Goal: Navigation & Orientation: Find specific page/section

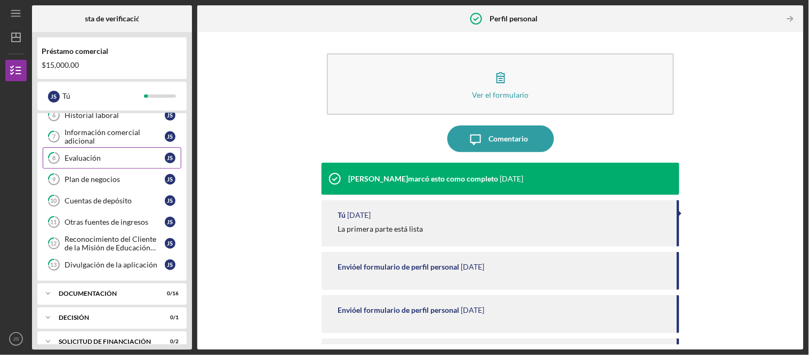
scroll to position [230, 0]
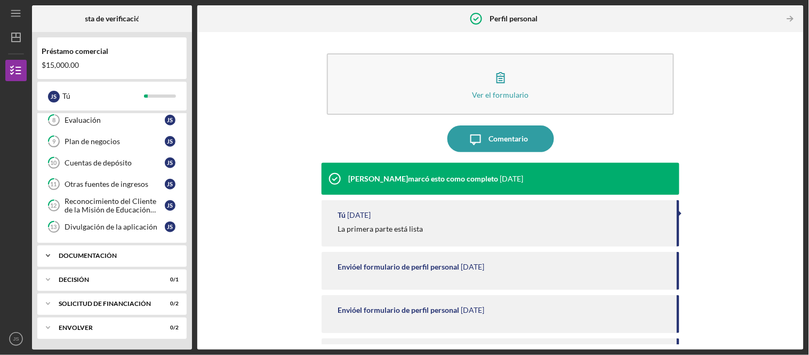
click at [128, 258] on div "Documentación" at bounding box center [116, 255] width 115 height 6
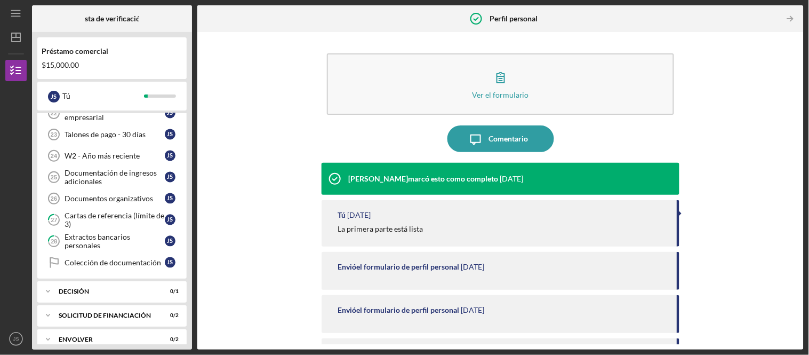
scroll to position [578, 0]
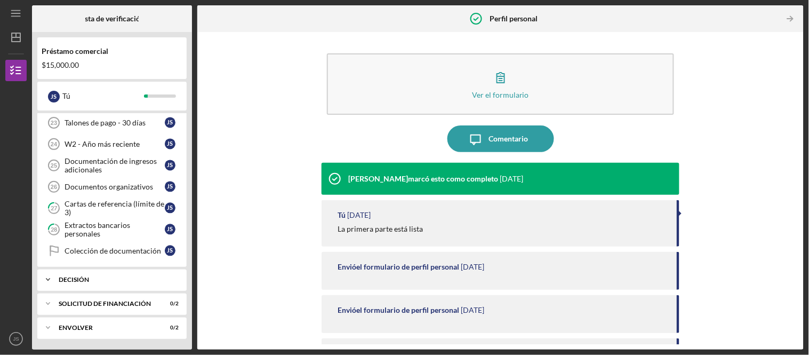
click at [131, 276] on div "Decisión" at bounding box center [116, 279] width 115 height 6
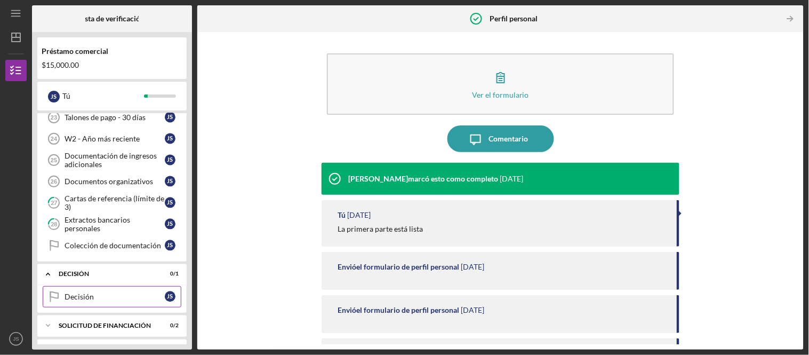
click at [125, 299] on div "Decisión" at bounding box center [115, 296] width 100 height 9
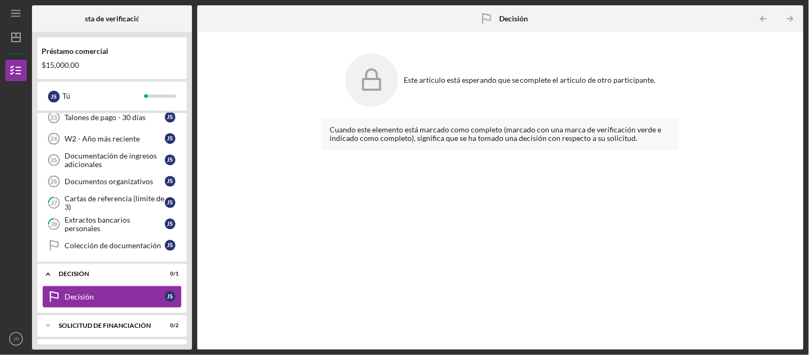
drag, startPoint x: 174, startPoint y: 1, endPoint x: 135, endPoint y: 294, distance: 295.8
click at [135, 294] on link "Decision Decisión J S" at bounding box center [112, 296] width 139 height 21
